Goal: Navigation & Orientation: Find specific page/section

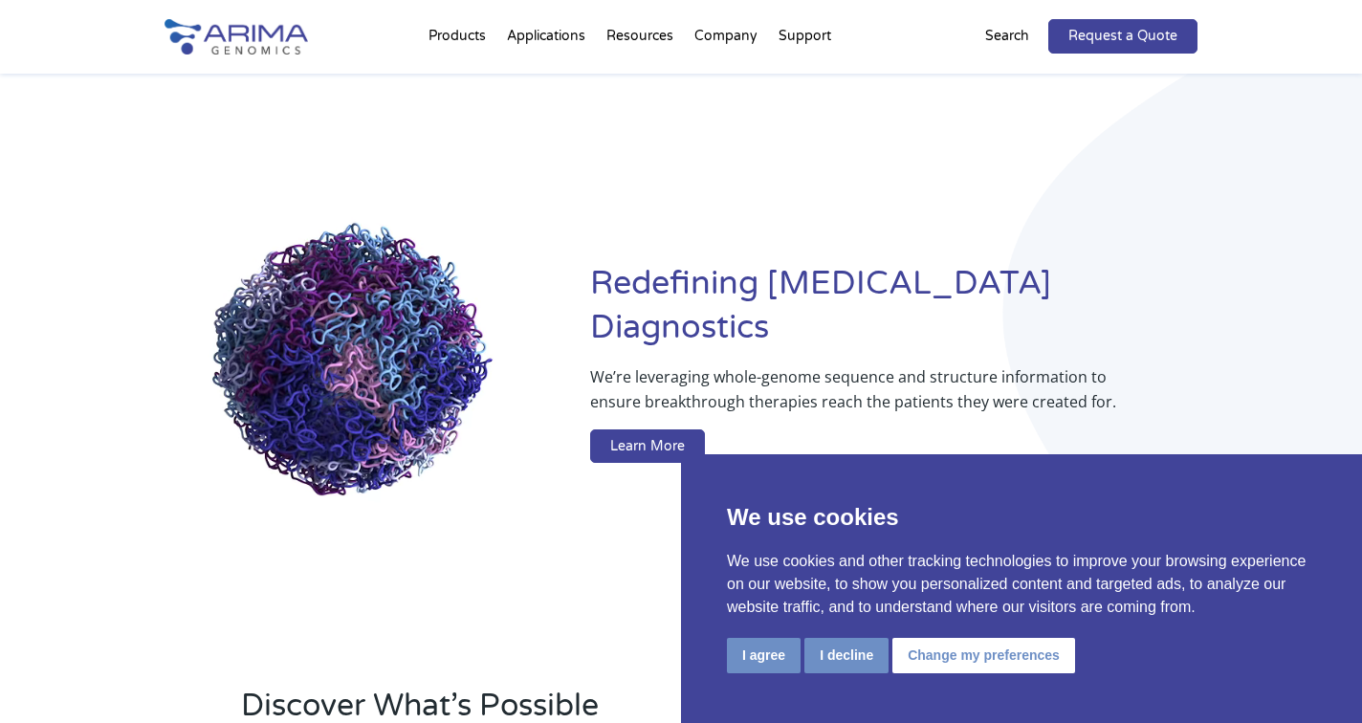
click at [755, 652] on button "I agree" at bounding box center [764, 655] width 74 height 35
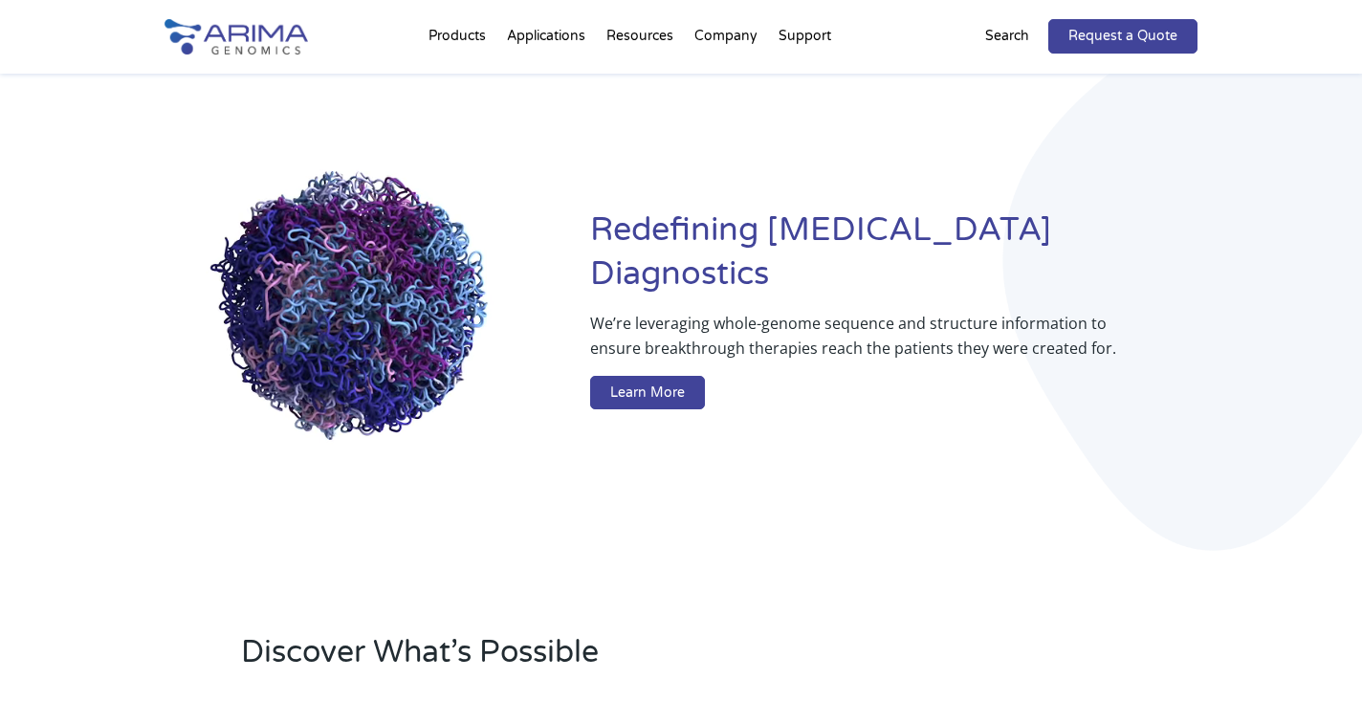
scroll to position [65, 0]
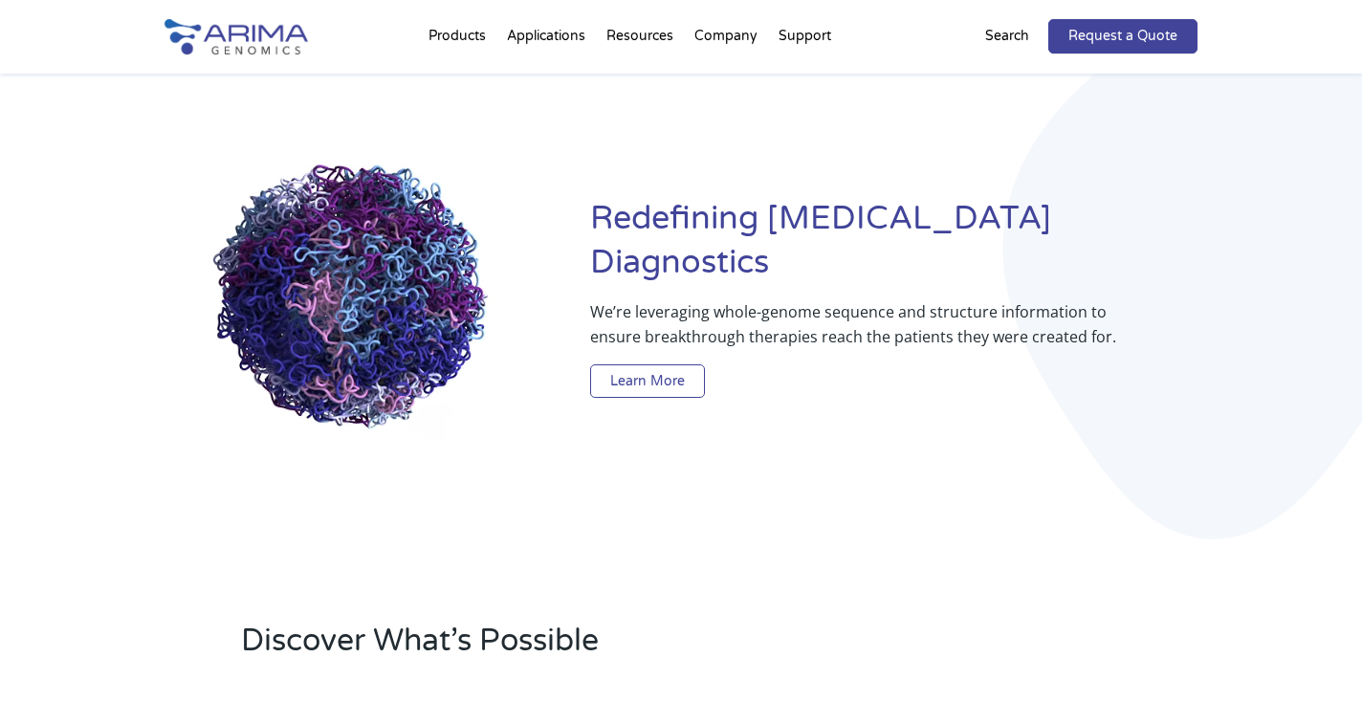
click at [631, 364] on link "Learn More" at bounding box center [647, 381] width 115 height 34
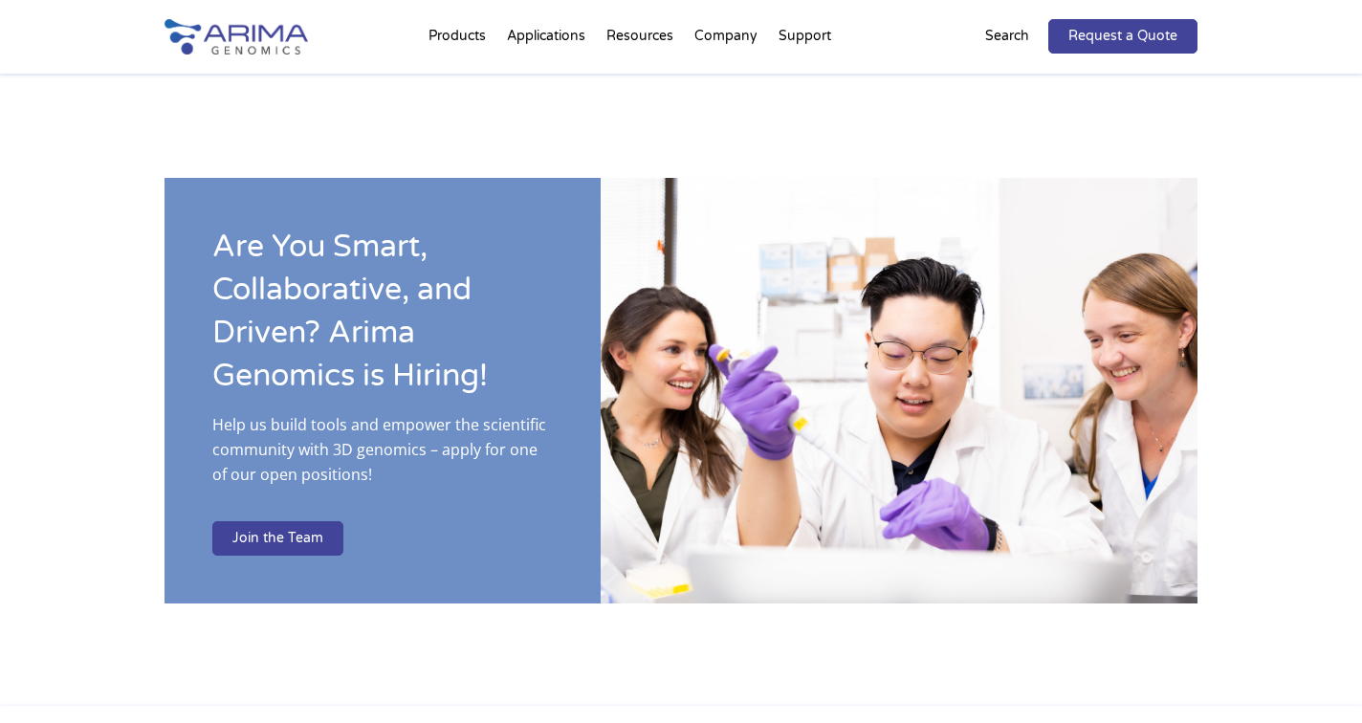
scroll to position [2936, 0]
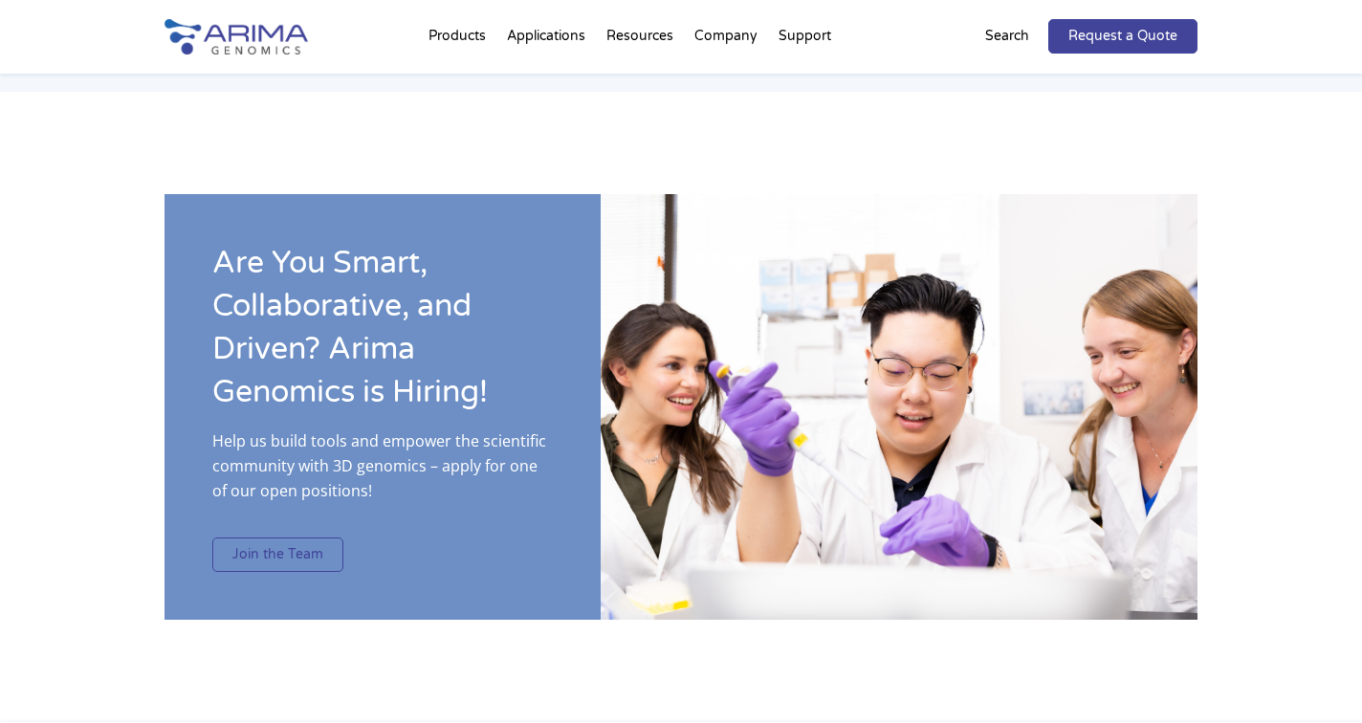
click at [271, 537] on link "Join the Team" at bounding box center [277, 554] width 131 height 34
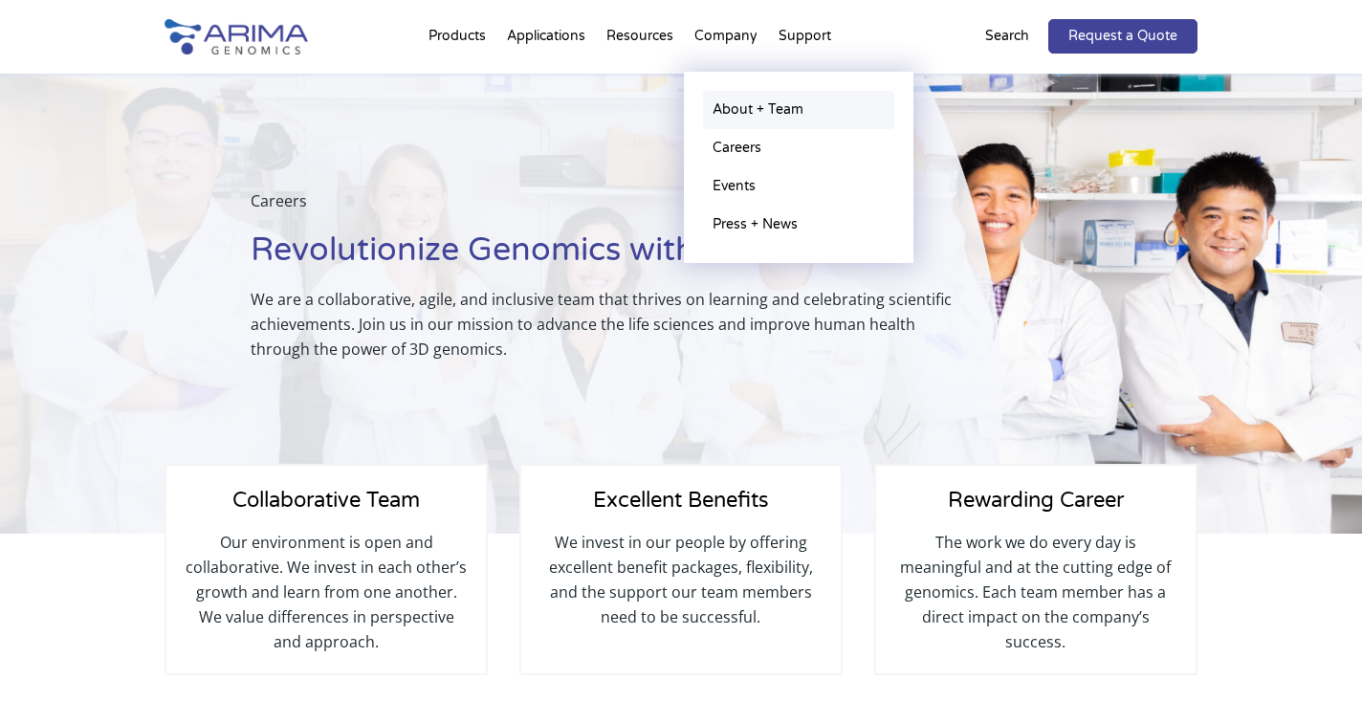
click at [738, 113] on link "About + Team" at bounding box center [798, 110] width 191 height 38
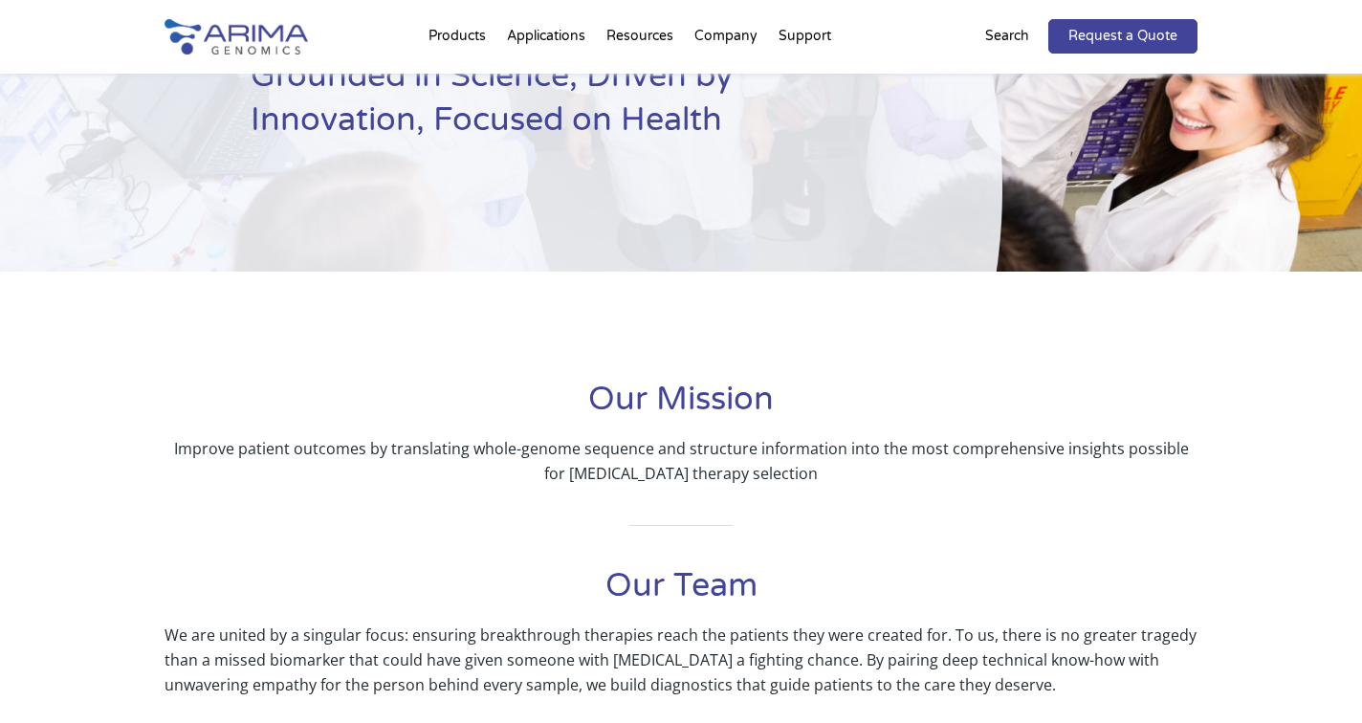
scroll to position [60, 0]
